Goal: Information Seeking & Learning: Compare options

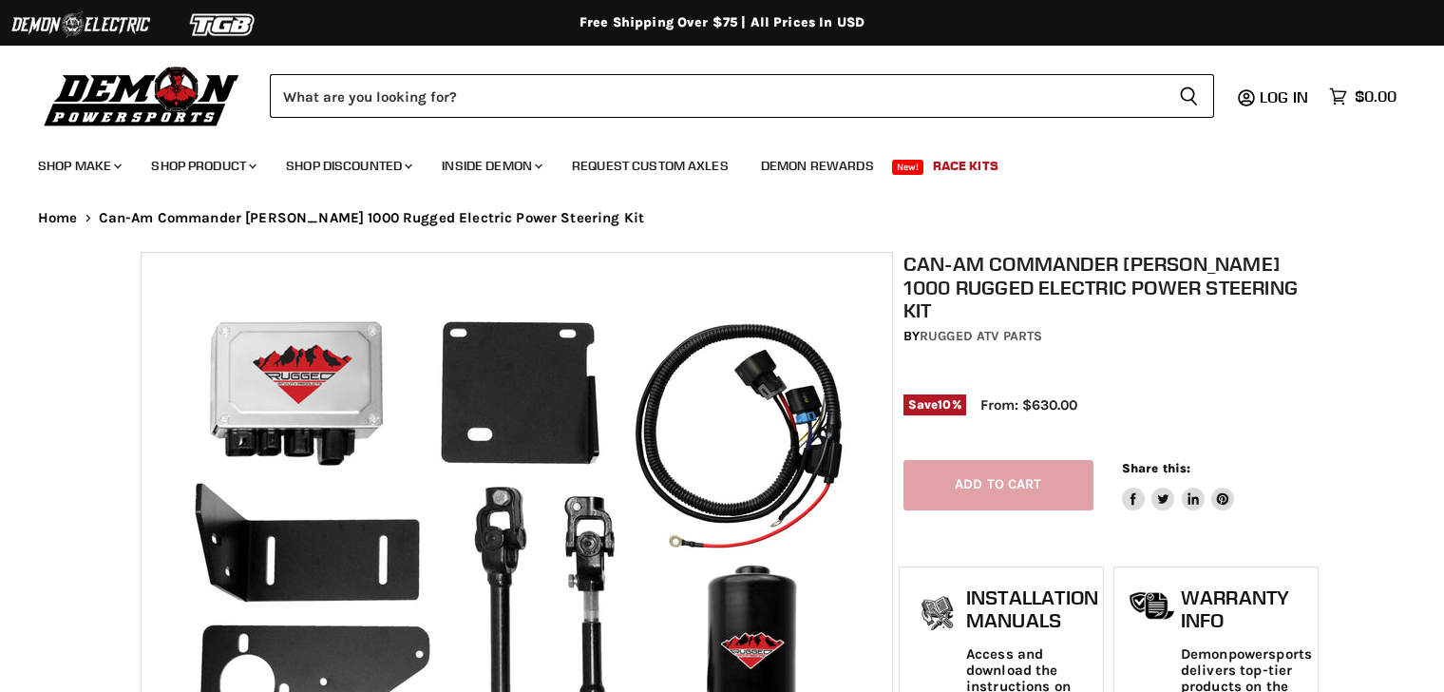
select select "******"
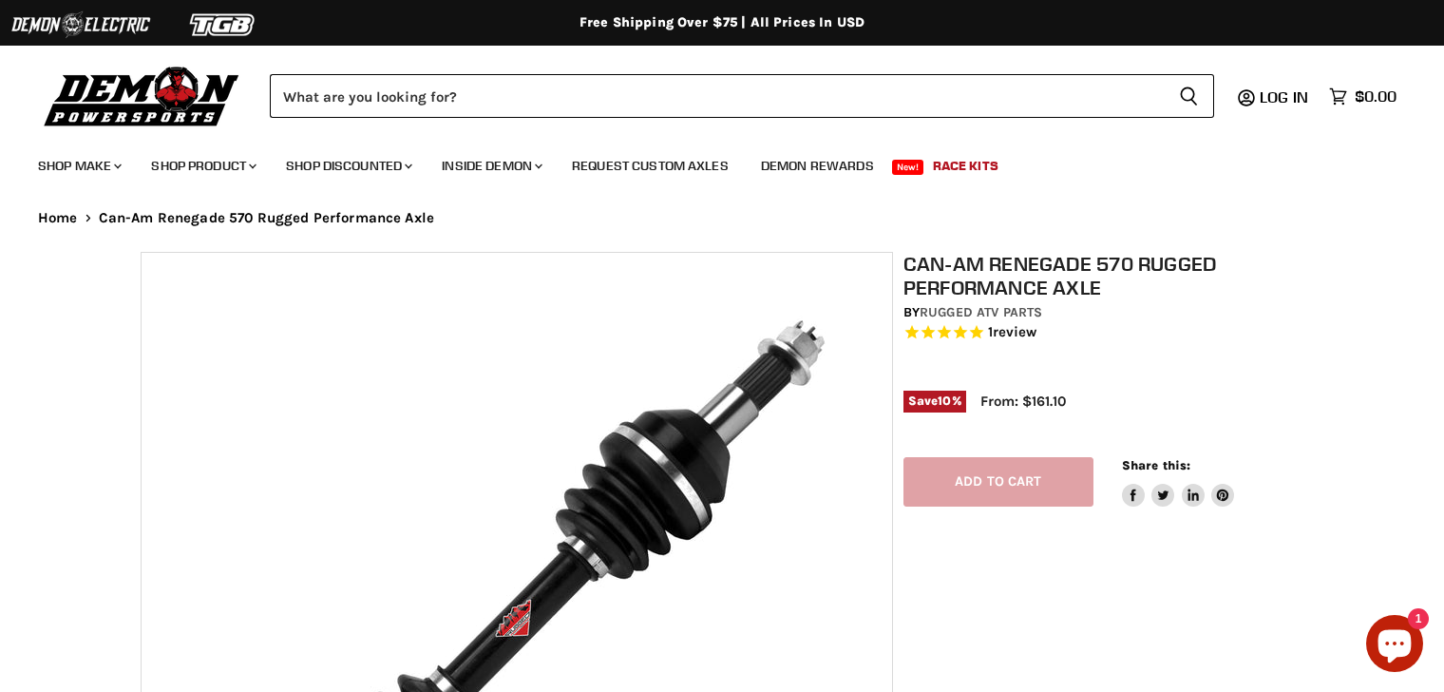
select select "******"
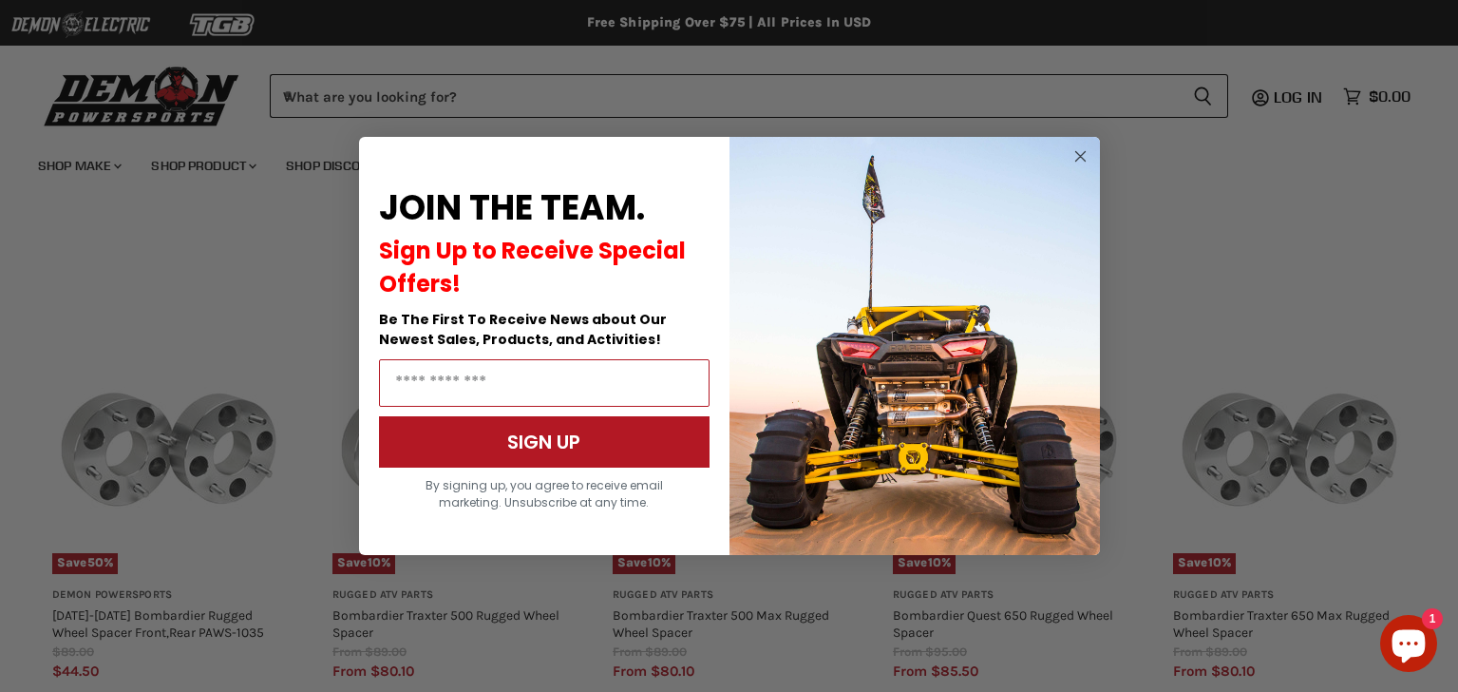
scroll to position [1968, 0]
